Goal: Information Seeking & Learning: Learn about a topic

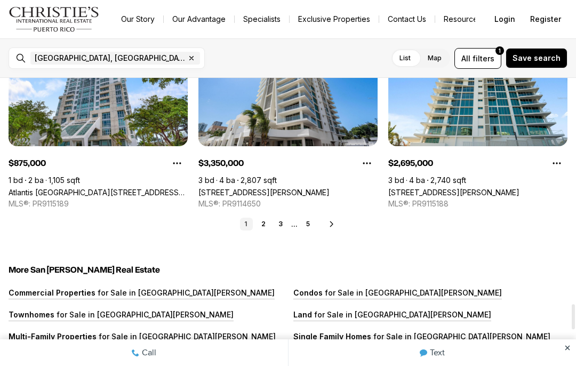
scroll to position [2615, 0]
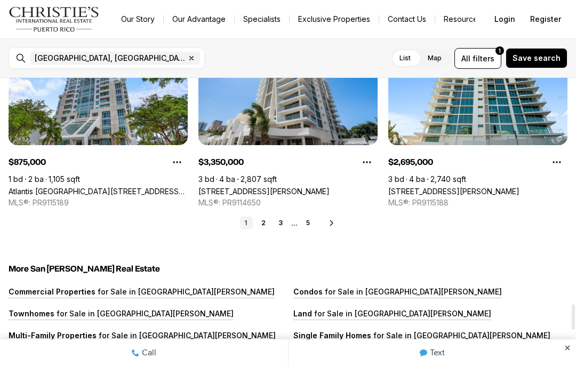
click at [335, 224] on icon at bounding box center [332, 223] width 9 height 9
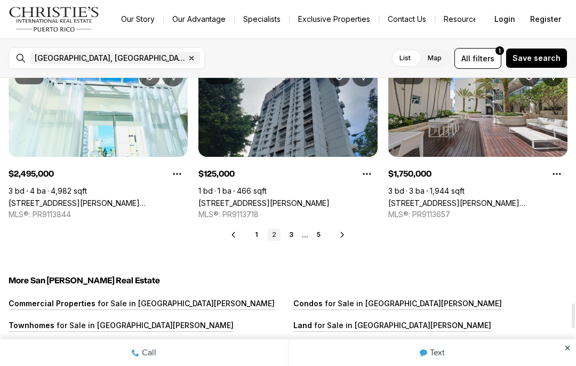
scroll to position [2604, 0]
click at [341, 238] on icon at bounding box center [342, 234] width 9 height 9
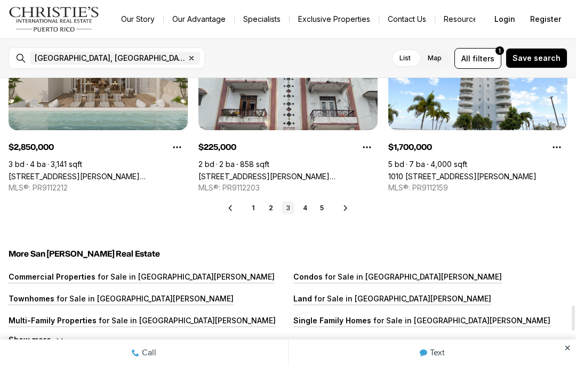
scroll to position [2631, 0]
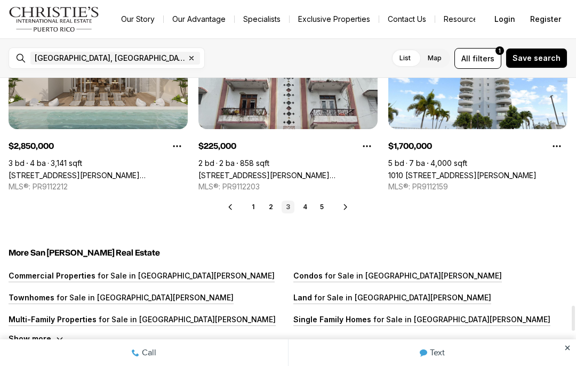
click at [354, 203] on div "Prev 1 2 3 4 5 Next" at bounding box center [288, 207] width 559 height 13
click at [353, 205] on div "Prev 1 2 3 4 5 Next" at bounding box center [288, 207] width 559 height 13
click at [346, 210] on icon at bounding box center [345, 207] width 9 height 9
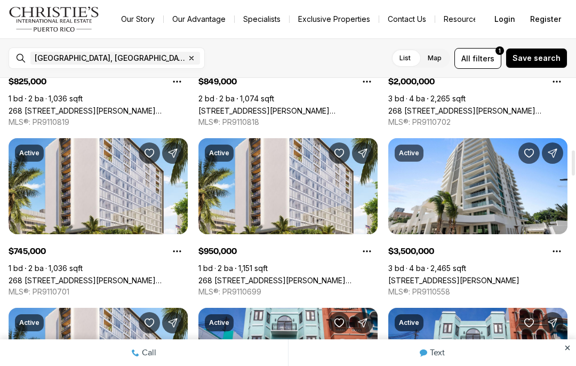
scroll to position [829, 0]
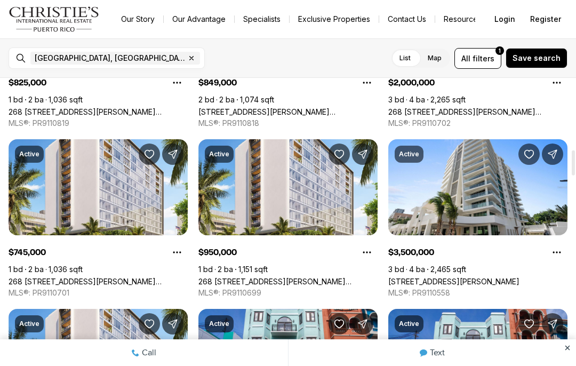
click at [270, 277] on link "268 [STREET_ADDRESS][PERSON_NAME][PERSON_NAME][PERSON_NAME]" at bounding box center [287, 281] width 179 height 9
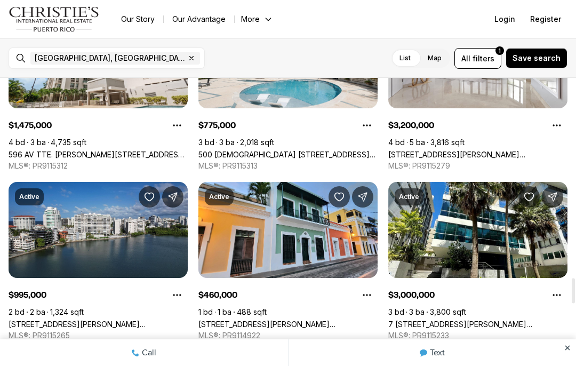
scroll to position [2307, 0]
